Goal: Check status: Check status

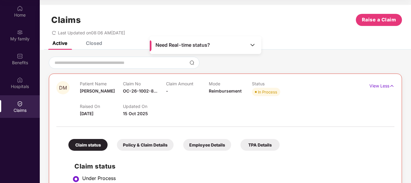
scroll to position [4, 0]
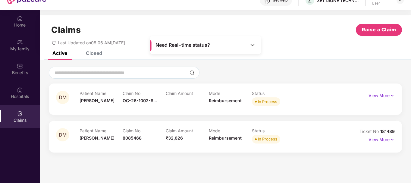
scroll to position [34, 0]
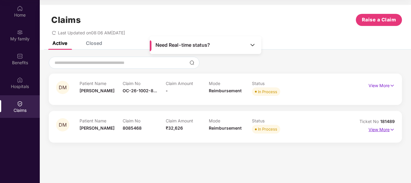
click at [377, 128] on p "View More" at bounding box center [382, 129] width 26 height 8
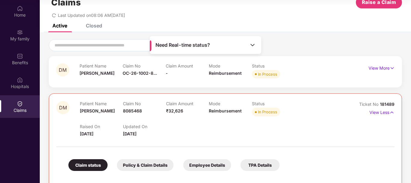
scroll to position [15, 0]
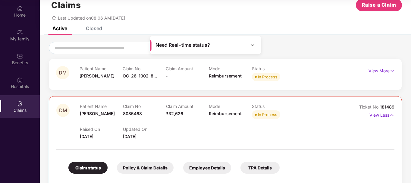
click at [381, 70] on p "View More" at bounding box center [382, 70] width 26 height 8
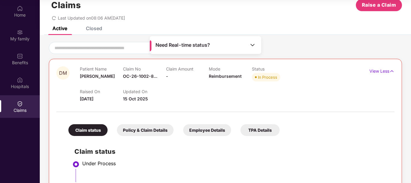
scroll to position [0, 0]
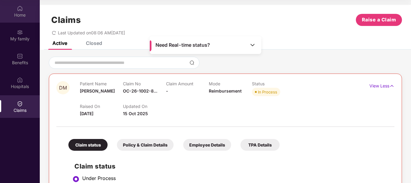
click at [18, 10] on img at bounding box center [20, 8] width 6 height 6
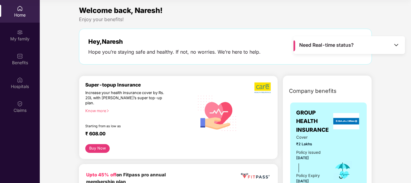
click at [401, 44] on div "Need Real-time status?" at bounding box center [350, 45] width 112 height 18
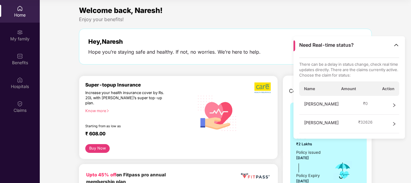
click at [269, 26] on div "Welcome back, Naresh! Enjoy your benefits! Hey, [PERSON_NAME] Hope you’re stayi…" at bounding box center [226, 38] width 298 height 66
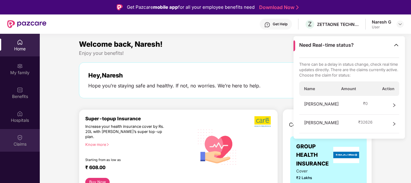
click at [17, 144] on div "Claims" at bounding box center [20, 144] width 40 height 6
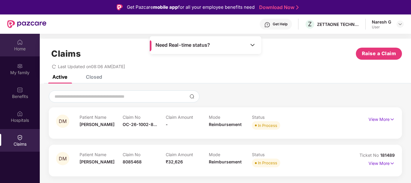
click at [29, 44] on div "Home" at bounding box center [20, 45] width 40 height 23
